Goal: Information Seeking & Learning: Find contact information

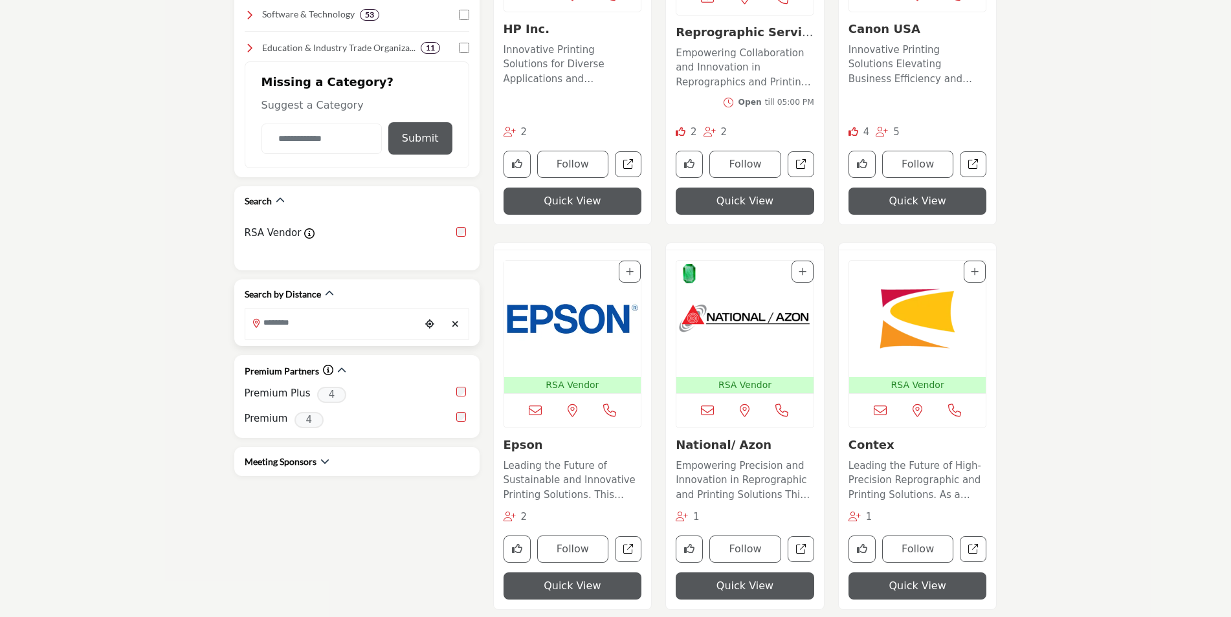
scroll to position [582, 0]
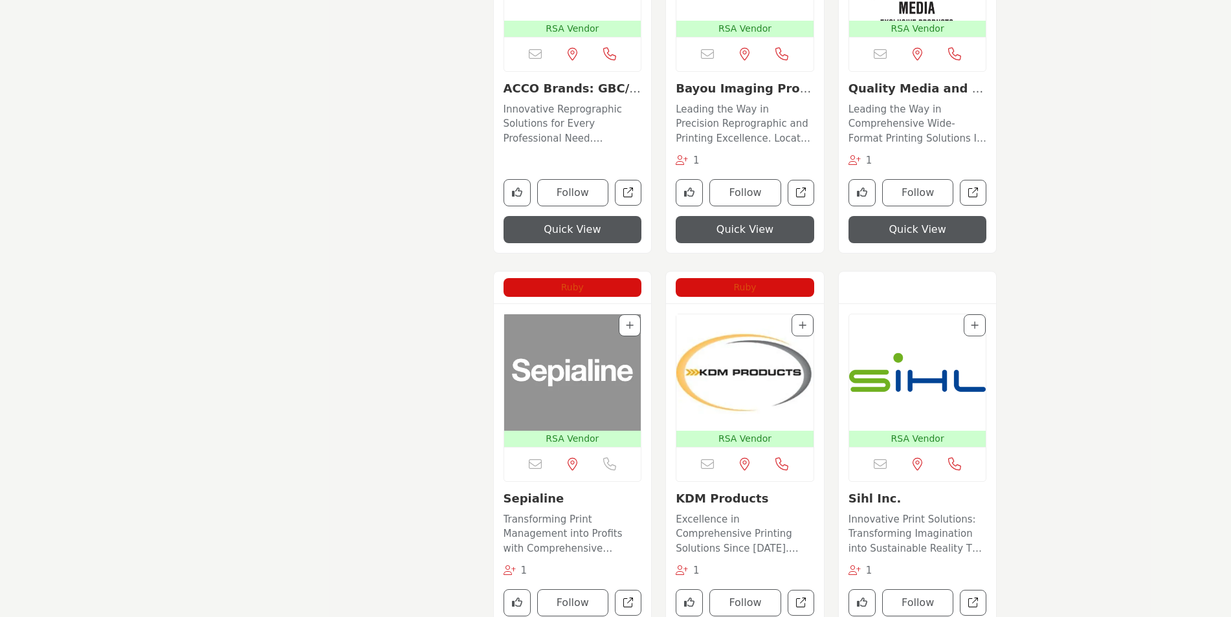
scroll to position [1876, 0]
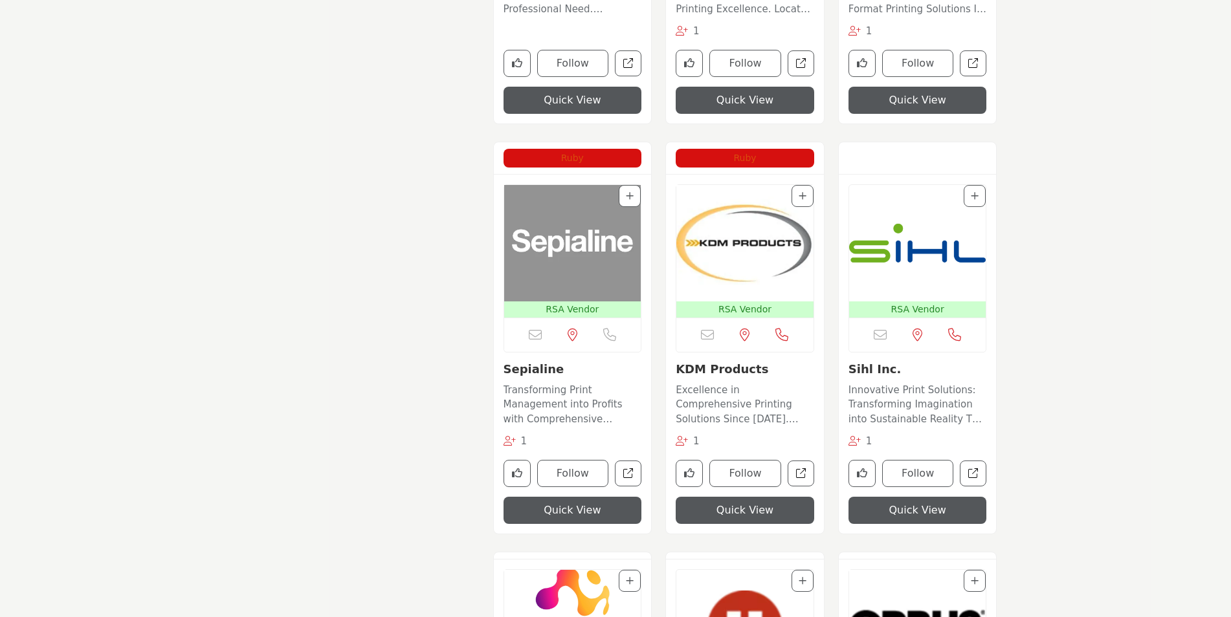
drag, startPoint x: 741, startPoint y: 408, endPoint x: 703, endPoint y: 419, distance: 38.9
click at [741, 408] on p "Excellence in Comprehensive Printing Solutions Since [DATE]. Specializing in th…" at bounding box center [745, 405] width 138 height 44
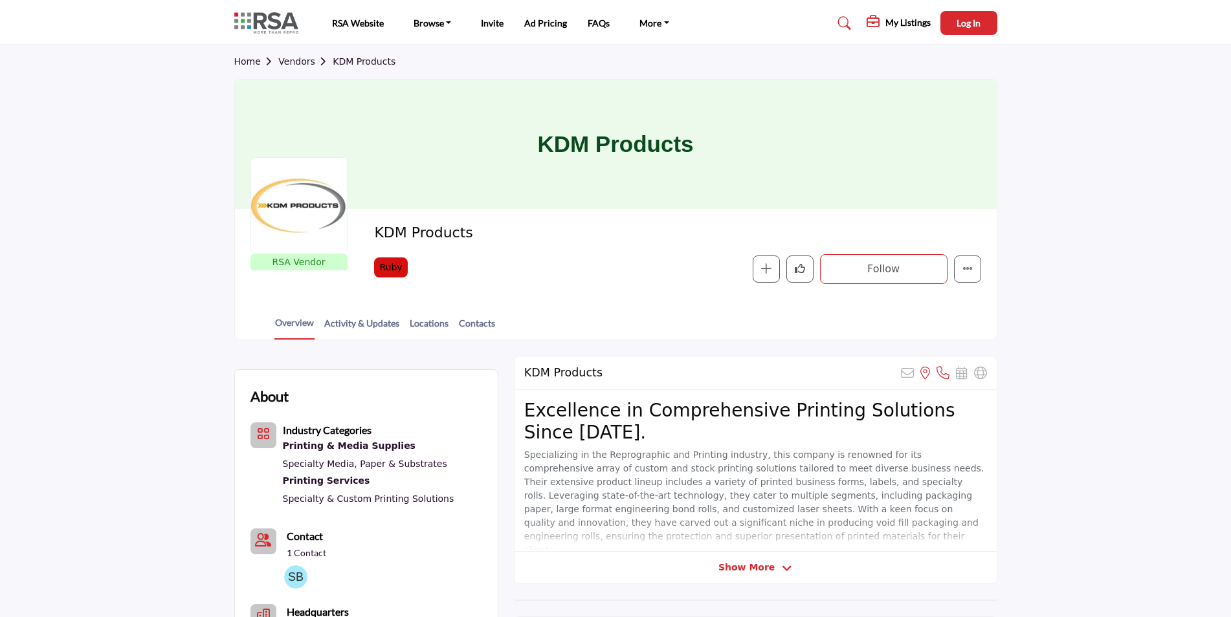
click at [771, 569] on span "Show More" at bounding box center [746, 568] width 56 height 14
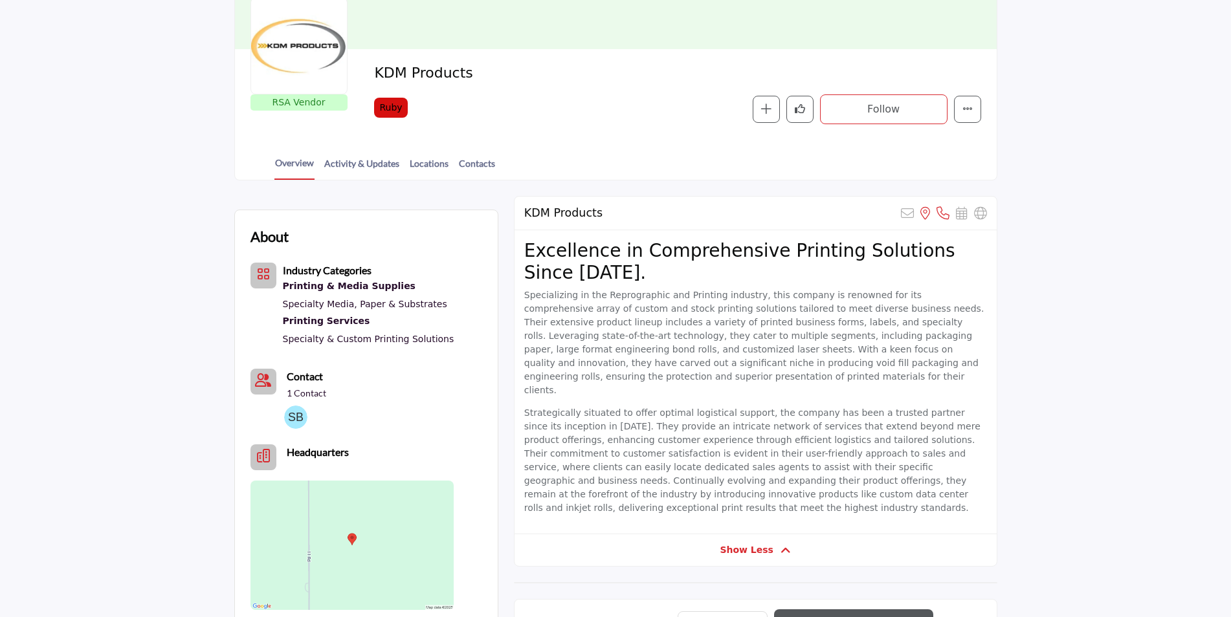
scroll to position [129, 0]
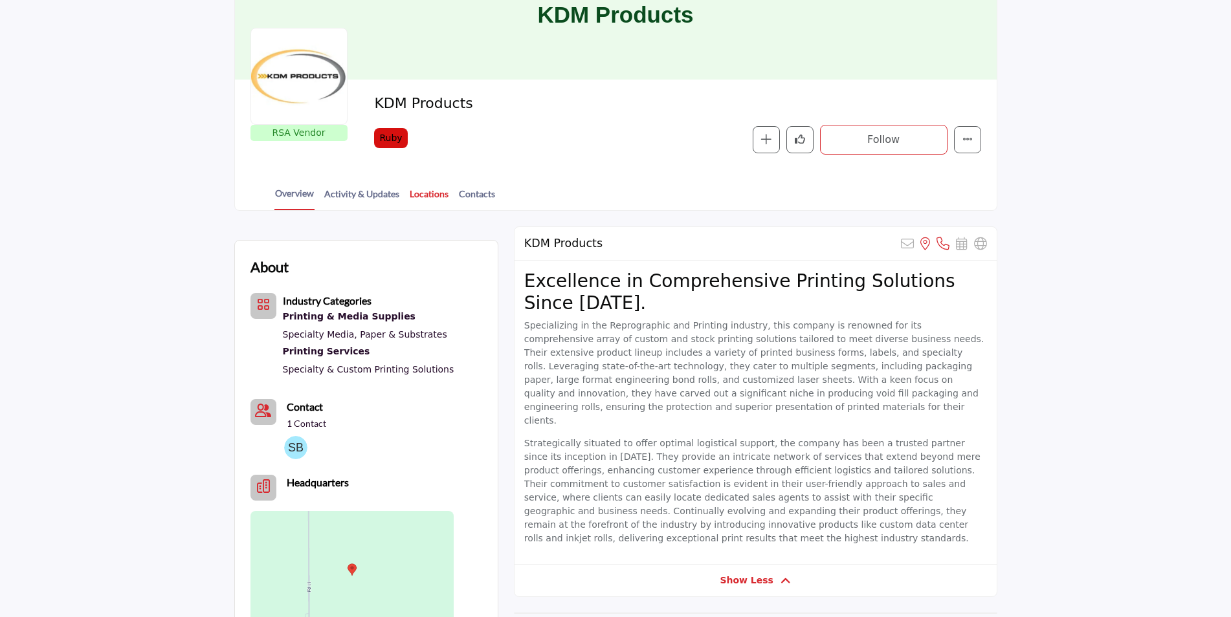
click at [429, 197] on link "Locations" at bounding box center [429, 198] width 40 height 23
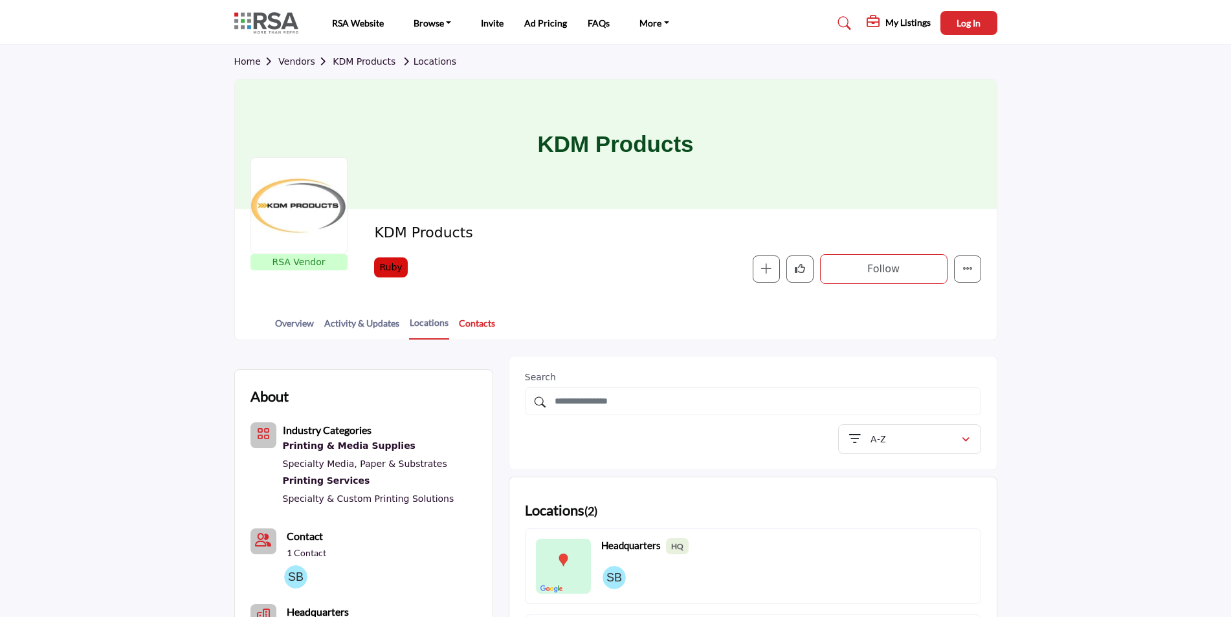
click at [478, 320] on link "Contacts" at bounding box center [477, 327] width 38 height 23
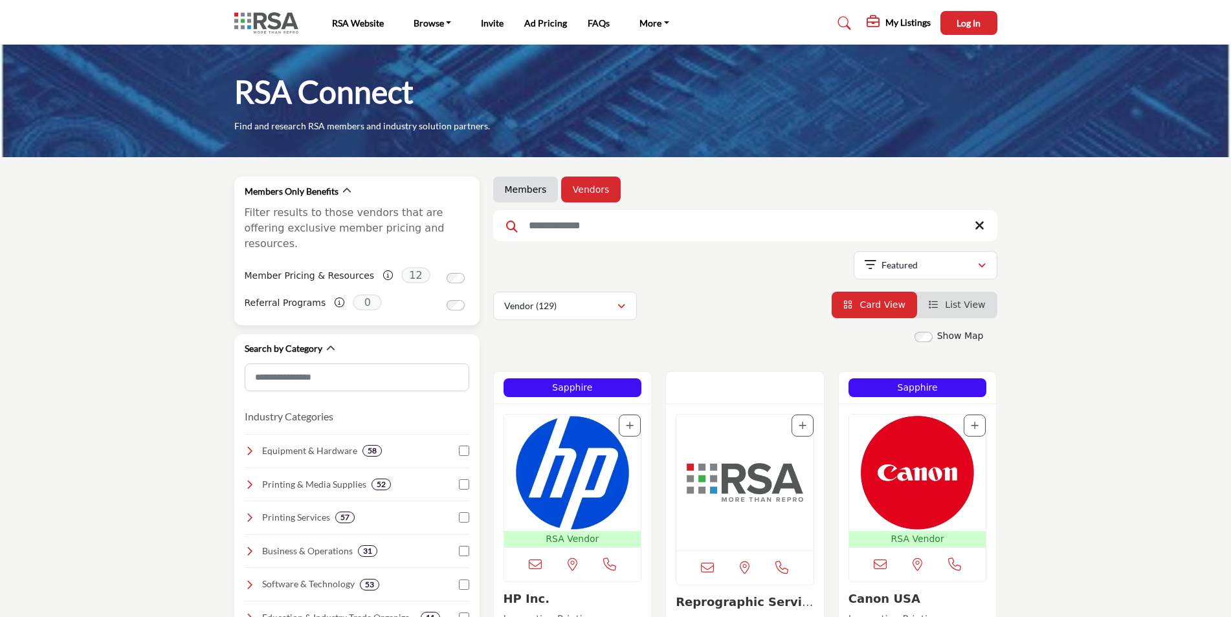
click at [309, 265] on label "Member Pricing & Resources" at bounding box center [310, 276] width 130 height 23
click at [526, 194] on link "Members" at bounding box center [526, 189] width 42 height 13
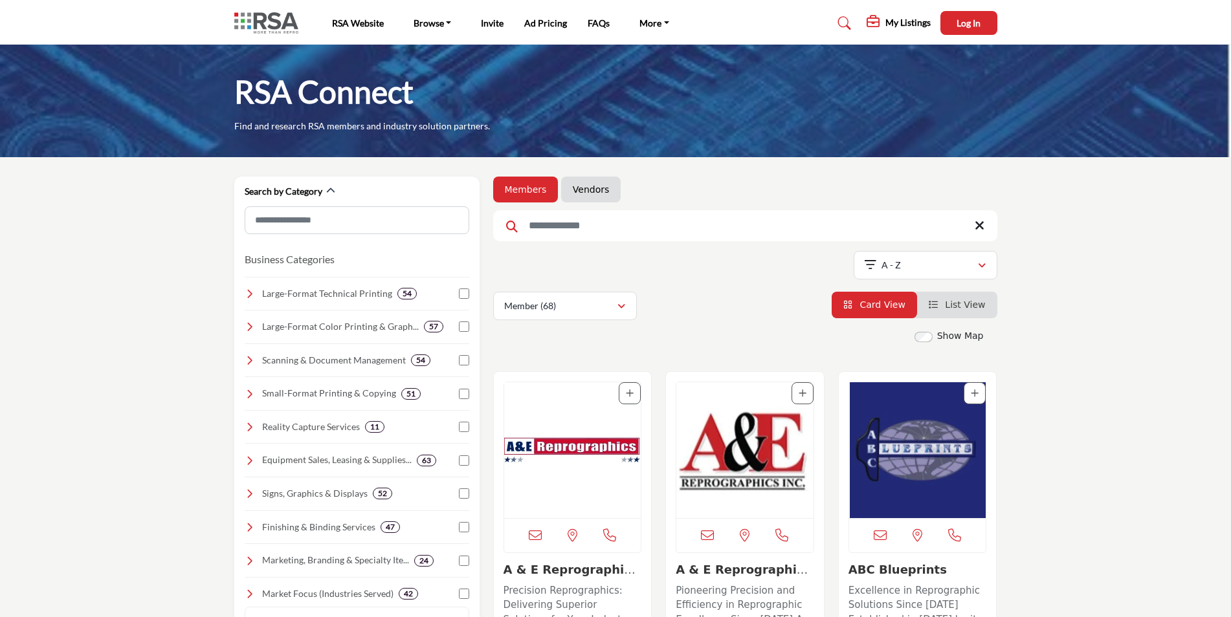
click at [943, 307] on link "List View" at bounding box center [957, 305] width 57 height 10
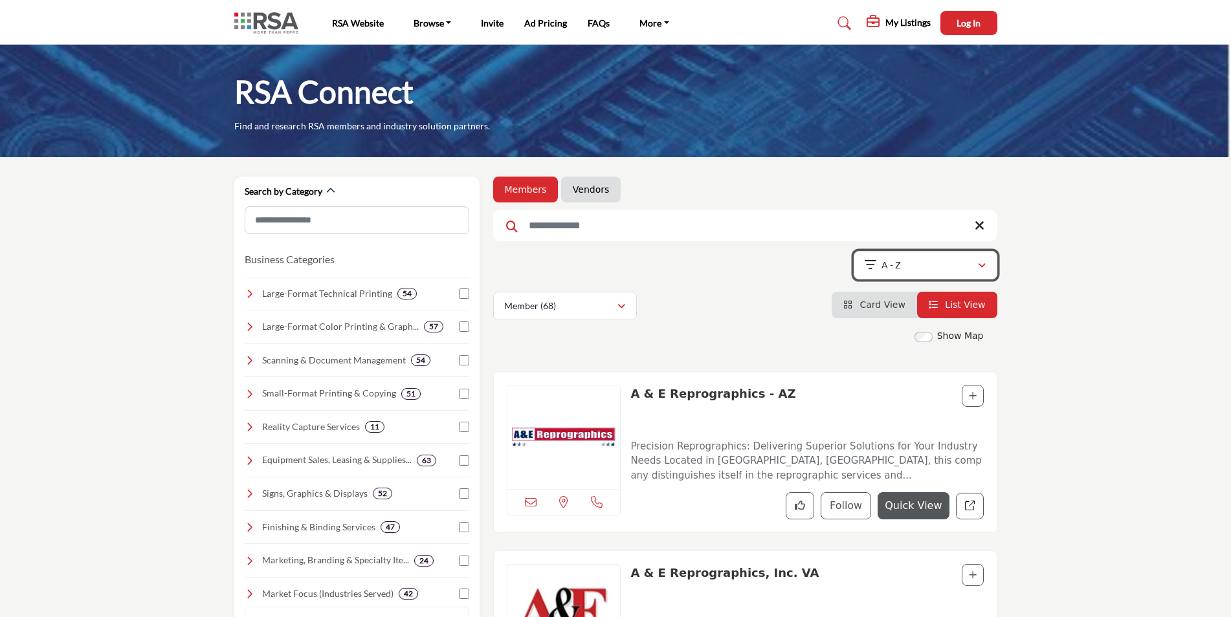
click at [983, 265] on icon "button" at bounding box center [982, 265] width 8 height 9
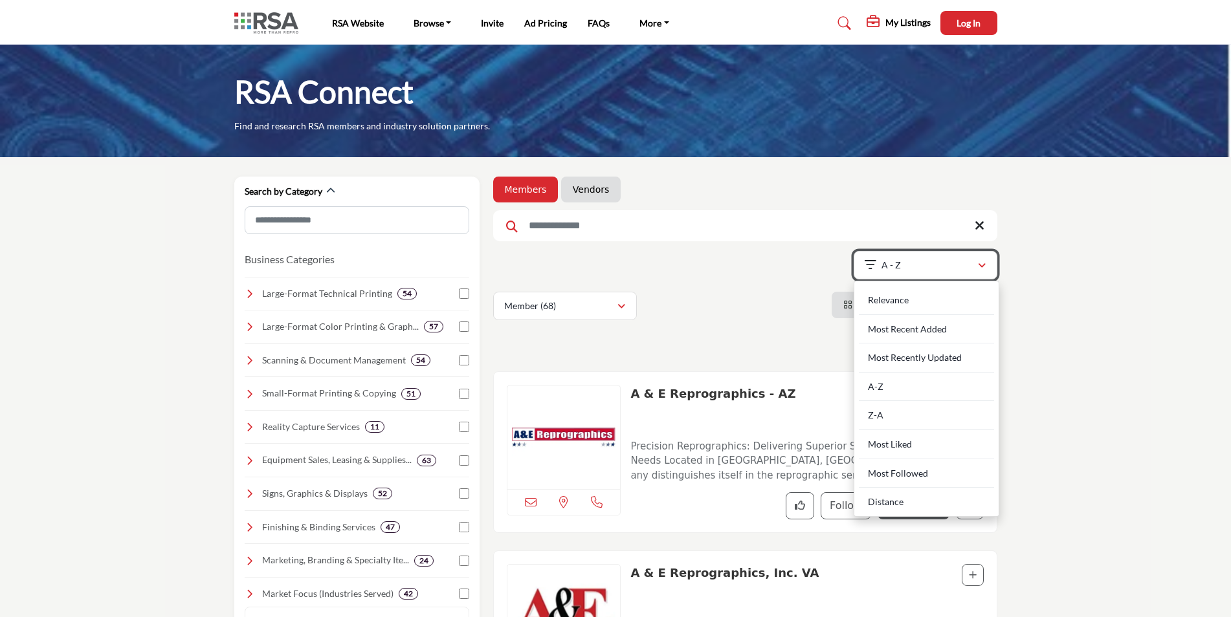
click at [953, 265] on div "A - Z" at bounding box center [920, 266] width 113 height 16
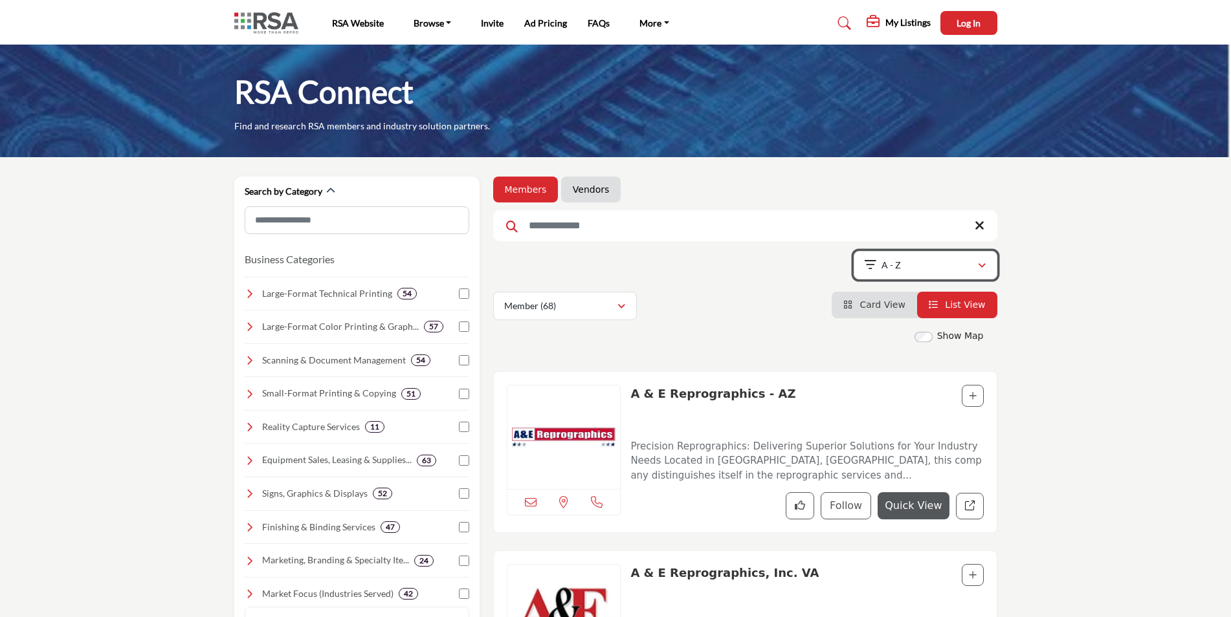
click at [925, 267] on div "A - Z" at bounding box center [920, 266] width 113 height 16
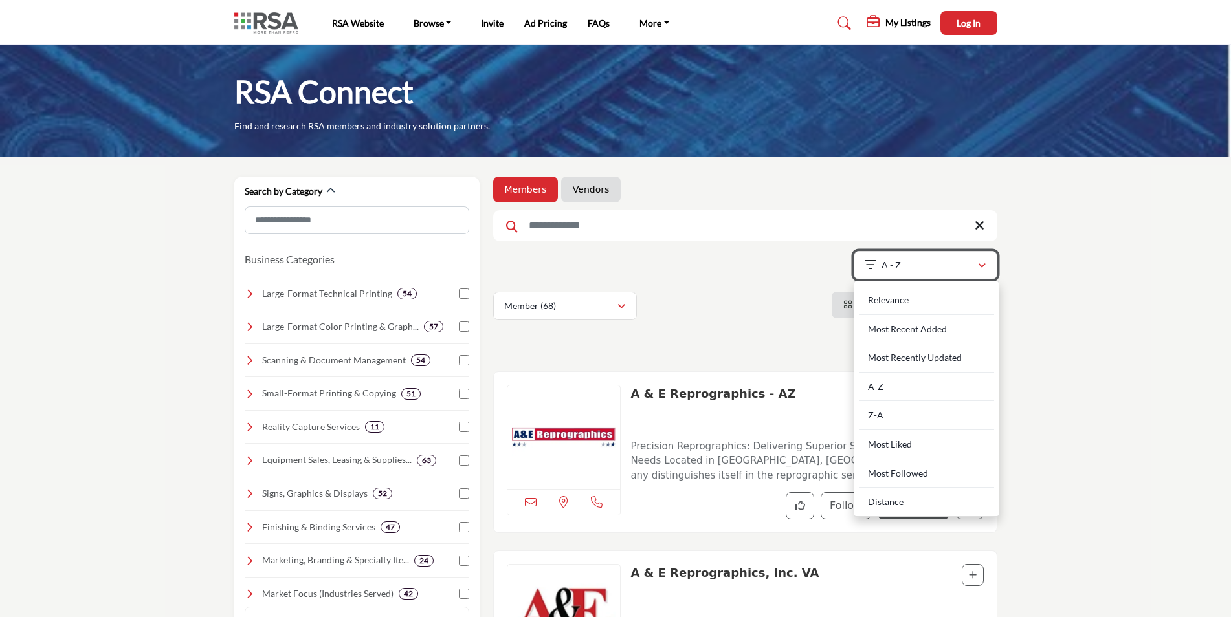
click at [892, 272] on div "A - Z" at bounding box center [920, 266] width 113 height 16
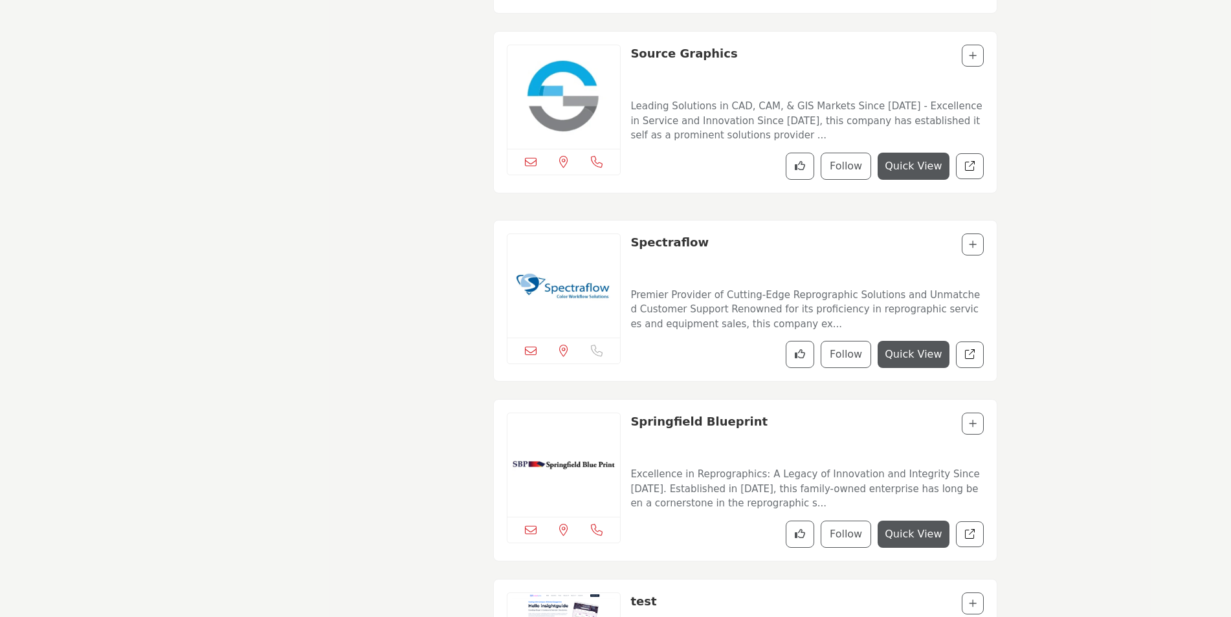
scroll to position [11538, 0]
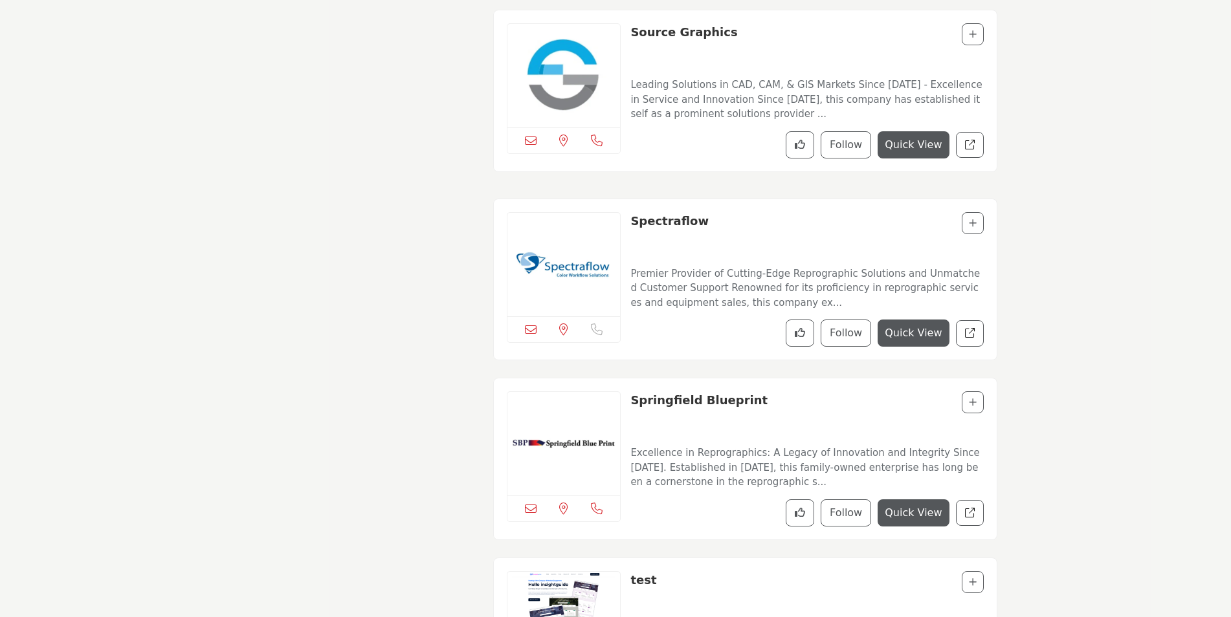
drag, startPoint x: 533, startPoint y: 181, endPoint x: 531, endPoint y: 175, distance: 6.8
drag, startPoint x: 531, startPoint y: 175, endPoint x: 428, endPoint y: 257, distance: 131.7
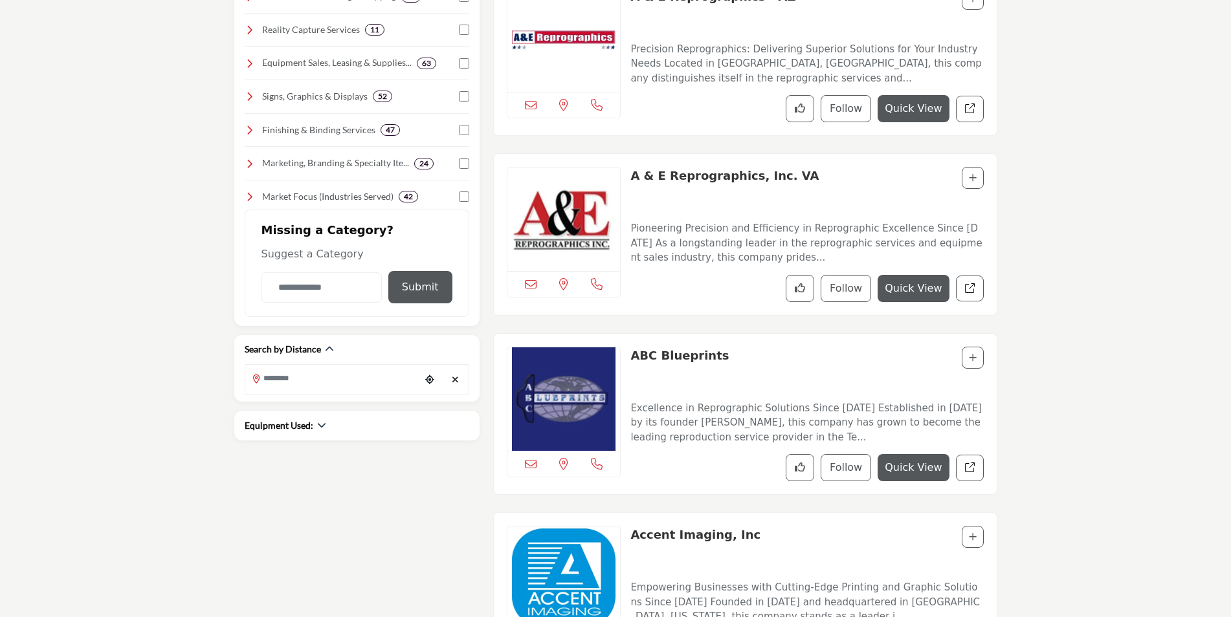
scroll to position [0, 0]
